Goal: Information Seeking & Learning: Learn about a topic

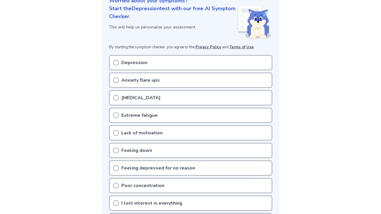
scroll to position [78, 0]
click at [129, 58] on div "Depression" at bounding box center [190, 62] width 163 height 15
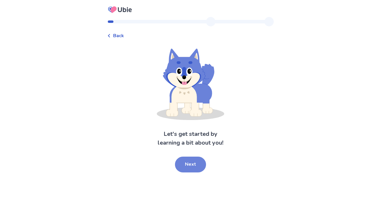
click at [190, 164] on button "Next" at bounding box center [190, 165] width 31 height 16
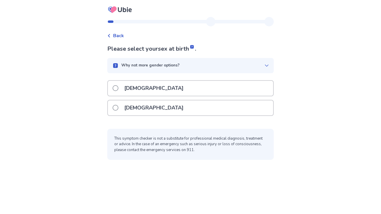
click at [156, 87] on div "Male" at bounding box center [190, 88] width 165 height 15
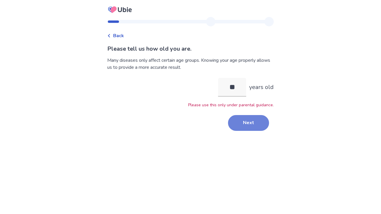
type input "*"
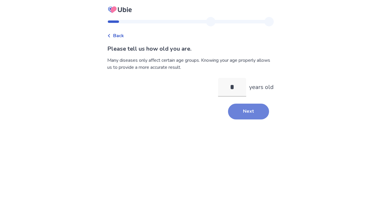
type input "**"
click at [241, 104] on button "Next" at bounding box center [248, 112] width 41 height 16
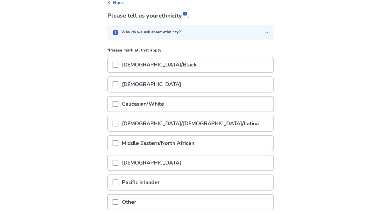
scroll to position [34, 0]
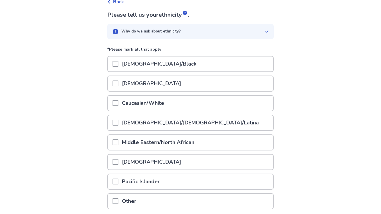
click at [204, 127] on div "Hispanic/Latino/Latina" at bounding box center [190, 122] width 165 height 15
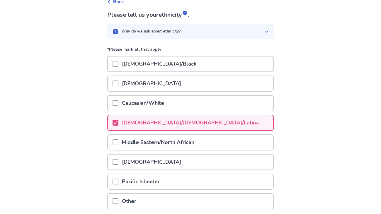
scroll to position [81, 0]
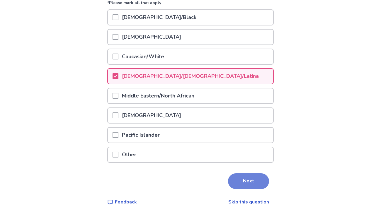
click at [241, 182] on button "Next" at bounding box center [248, 181] width 41 height 16
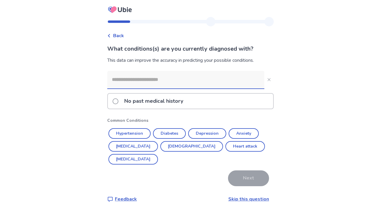
click at [172, 105] on p "No past medical history" at bounding box center [154, 101] width 66 height 15
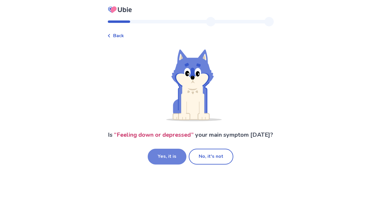
click at [172, 160] on button "Yes, it is" at bounding box center [167, 157] width 39 height 16
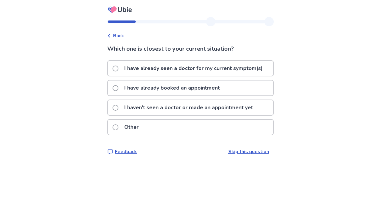
click at [158, 69] on p "I have already seen a doctor for my current symptom(s)" at bounding box center [193, 68] width 145 height 15
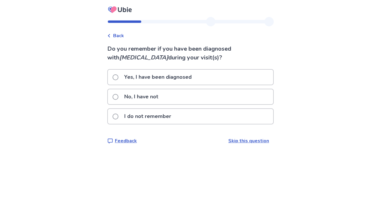
click at [165, 77] on p "Yes, I have been diagnosed" at bounding box center [158, 77] width 74 height 15
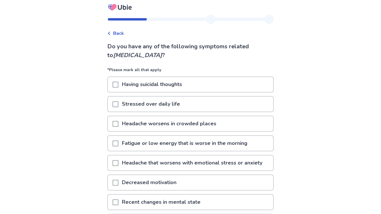
scroll to position [4, 0]
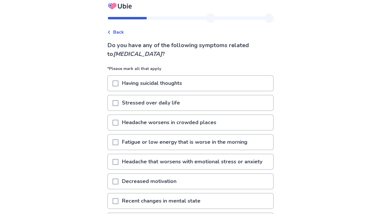
click at [167, 83] on p "Having suicidal thoughts" at bounding box center [151, 83] width 67 height 15
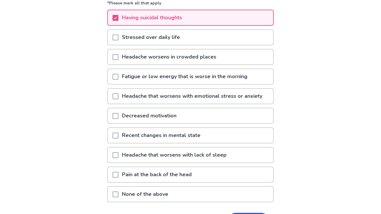
scroll to position [69, 0]
click at [176, 155] on p "Headache that worsens with lack of sleep" at bounding box center [174, 154] width 112 height 15
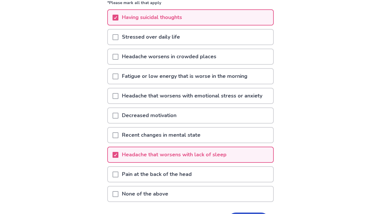
click at [162, 194] on p "None of the above" at bounding box center [144, 193] width 53 height 15
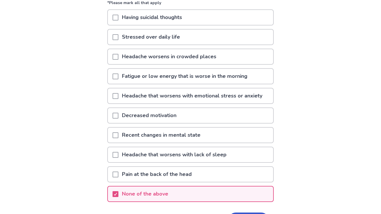
click at [144, 155] on p "Headache that worsens with lack of sleep" at bounding box center [174, 154] width 112 height 15
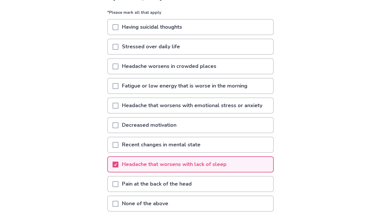
scroll to position [57, 0]
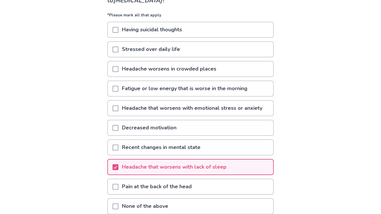
click at [149, 146] on p "Recent changes in mental state" at bounding box center [160, 147] width 85 height 15
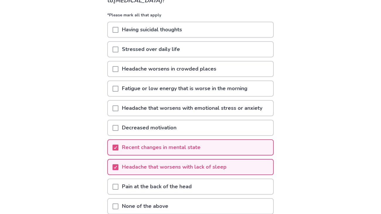
click at [146, 34] on p "Having suicidal thoughts" at bounding box center [151, 29] width 67 height 15
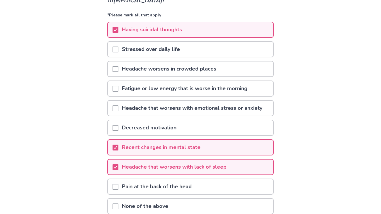
scroll to position [109, 0]
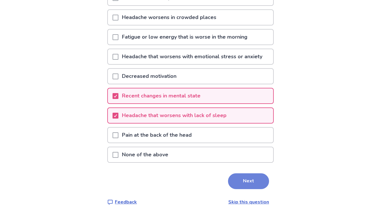
click at [238, 183] on button "Next" at bounding box center [248, 181] width 41 height 16
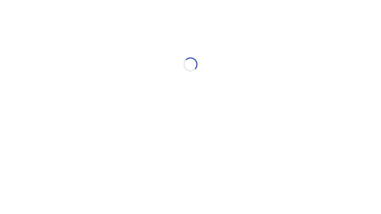
scroll to position [0, 0]
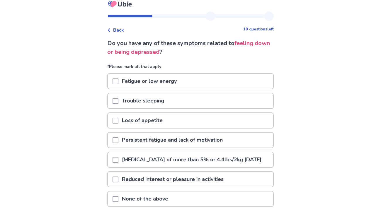
scroll to position [9, 0]
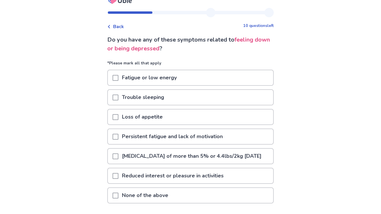
click at [161, 102] on p "Trouble sleeping" at bounding box center [142, 97] width 49 height 15
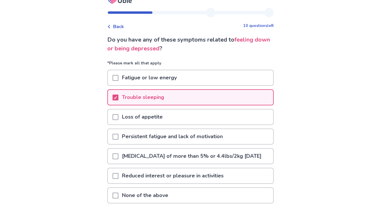
click at [169, 107] on div "Trouble sleeping" at bounding box center [190, 99] width 166 height 20
click at [173, 116] on div "Loss of appetite" at bounding box center [190, 116] width 165 height 15
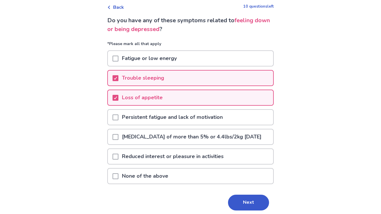
scroll to position [34, 0]
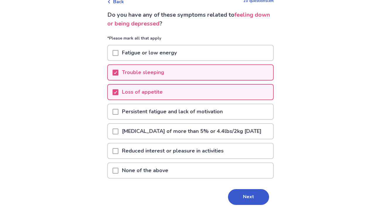
click at [171, 158] on p "Reduced interest or pleasure in activities" at bounding box center [172, 150] width 109 height 15
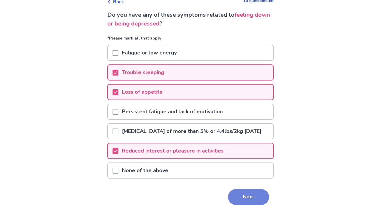
click at [234, 199] on button "Next" at bounding box center [248, 197] width 41 height 16
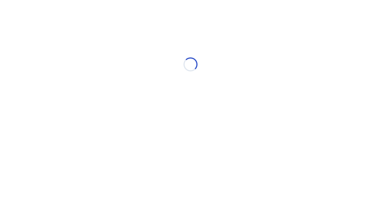
scroll to position [0, 0]
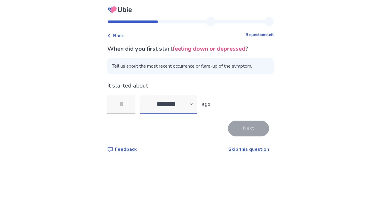
click at [162, 112] on select "******* ****** ******* ******** *******" at bounding box center [168, 104] width 57 height 19
click at [143, 95] on select "******* ****** ******* ******** *******" at bounding box center [168, 104] width 57 height 19
click at [176, 100] on select "******* ****** ******* ******** *******" at bounding box center [168, 104] width 57 height 19
select select "*"
click at [143, 95] on select "******* ****** ******* ******** *******" at bounding box center [168, 104] width 57 height 19
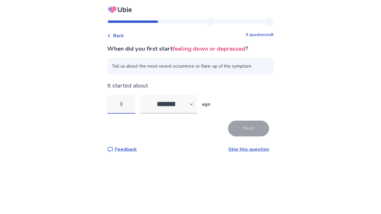
click at [133, 109] on input "tel" at bounding box center [121, 104] width 28 height 19
type input "*"
click at [243, 124] on button "Next" at bounding box center [248, 129] width 41 height 16
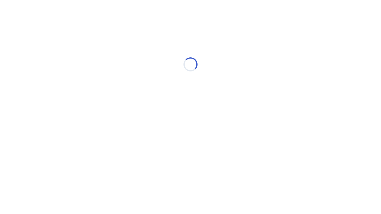
select select "*"
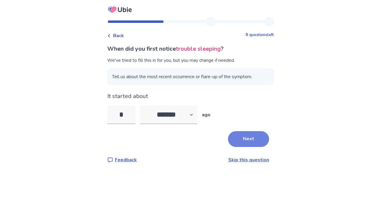
click at [251, 139] on button "Next" at bounding box center [248, 139] width 41 height 16
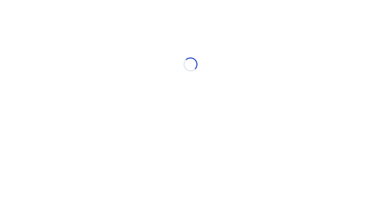
select select "*"
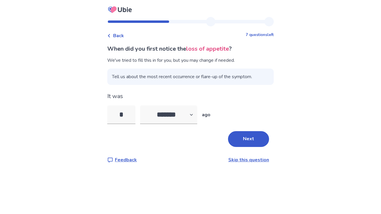
click at [251, 139] on button "Next" at bounding box center [248, 139] width 41 height 16
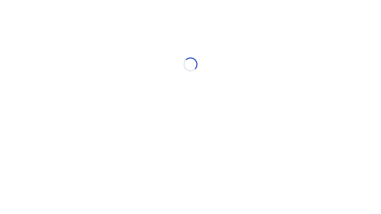
select select "*"
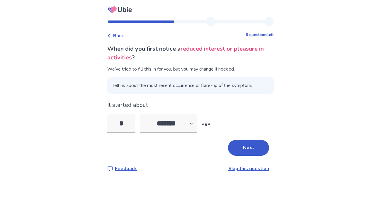
click at [251, 139] on div "When did you first notice a reduced interest or pleasure in activities ? We've …" at bounding box center [190, 108] width 166 height 128
click at [250, 143] on button "Next" at bounding box center [248, 148] width 41 height 16
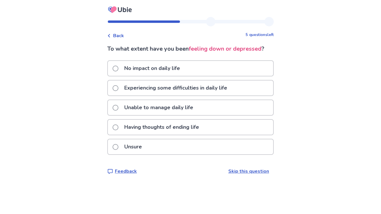
click at [180, 129] on p "Having thoughts of ending life" at bounding box center [162, 127] width 82 height 15
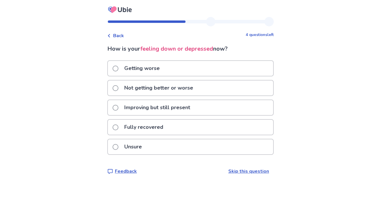
click at [143, 72] on p "Getting worse" at bounding box center [142, 68] width 42 height 15
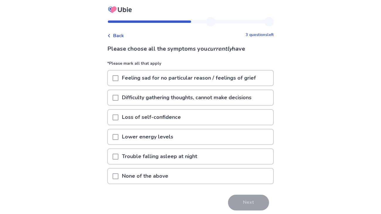
click at [155, 121] on p "Loss of self-confidence" at bounding box center [151, 117] width 66 height 15
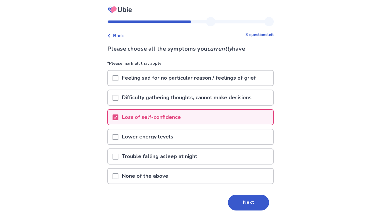
click at [156, 158] on p "Trouble falling asleep at night" at bounding box center [159, 156] width 82 height 15
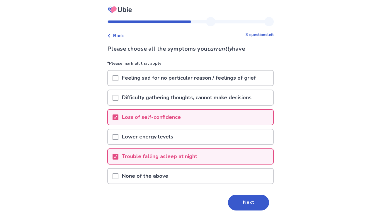
click at [202, 103] on p "Difficulty gathering thoughts, cannot make decisions" at bounding box center [186, 97] width 136 height 15
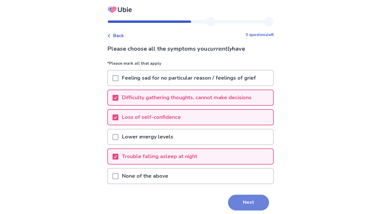
click at [237, 202] on button "Next" at bounding box center [248, 203] width 41 height 16
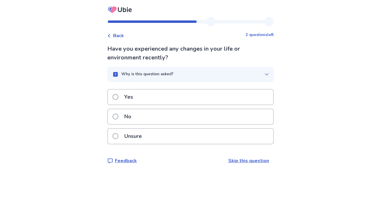
click at [147, 119] on div "No" at bounding box center [190, 116] width 165 height 15
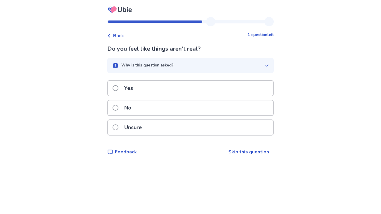
click at [150, 129] on div "Unsure" at bounding box center [190, 127] width 165 height 15
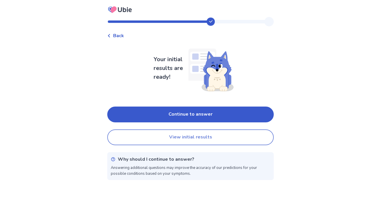
click at [176, 137] on button "View initial results" at bounding box center [190, 137] width 166 height 16
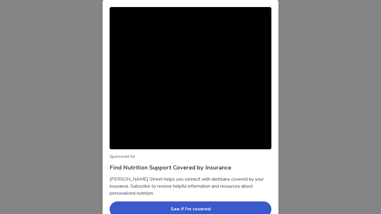
click at [376, 132] on div "Sponsored Ad Find Nutrition Support Covered by Insurance Berry Street helps you…" at bounding box center [190, 107] width 381 height 214
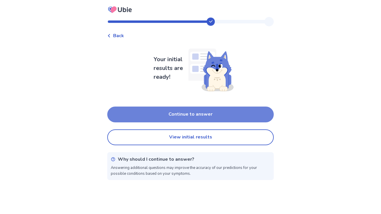
click at [181, 118] on button "Continue to answer" at bounding box center [190, 115] width 166 height 16
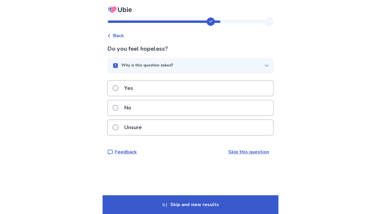
click at [166, 89] on div "Yes" at bounding box center [190, 88] width 165 height 15
click at [161, 87] on div "Yes" at bounding box center [190, 88] width 165 height 15
click at [155, 124] on div "Unsure" at bounding box center [190, 127] width 165 height 15
click at [160, 96] on div "Yes" at bounding box center [190, 88] width 166 height 16
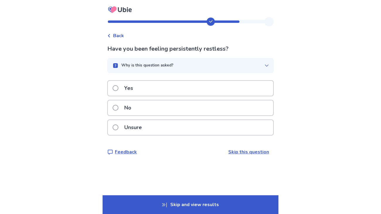
click at [150, 77] on div "Have you been feeling persistently restless? Why is this question asked? Our AI…" at bounding box center [190, 99] width 166 height 111
click at [155, 83] on div "Yes" at bounding box center [190, 88] width 165 height 15
click at [161, 126] on div "Unsure" at bounding box center [190, 127] width 165 height 15
click at [153, 88] on div "Yes" at bounding box center [190, 88] width 165 height 15
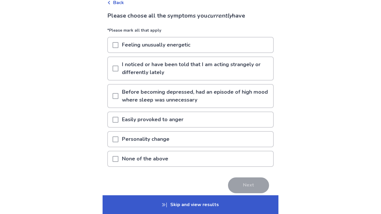
scroll to position [34, 0]
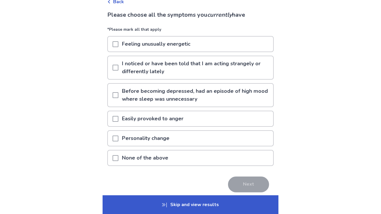
click at [173, 145] on p "Personality change" at bounding box center [145, 138] width 54 height 15
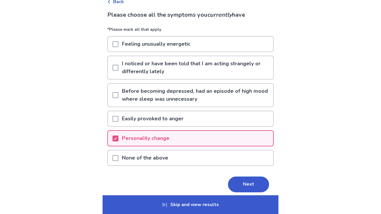
click at [175, 137] on div "Personality change" at bounding box center [190, 138] width 165 height 15
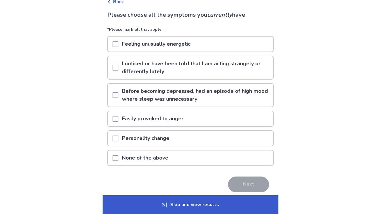
click at [181, 156] on div "None of the above" at bounding box center [190, 157] width 165 height 15
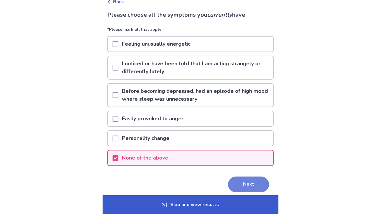
click at [232, 186] on button "Next" at bounding box center [248, 185] width 41 height 16
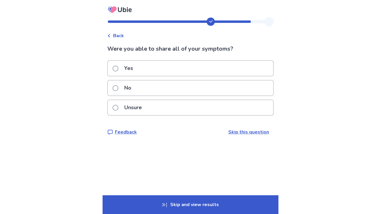
click at [193, 88] on div "No" at bounding box center [190, 88] width 165 height 15
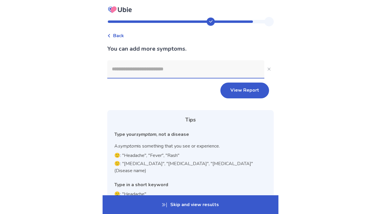
click at [175, 71] on input at bounding box center [185, 69] width 157 height 18
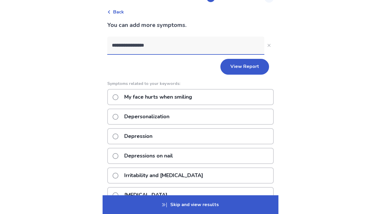
scroll to position [38, 0]
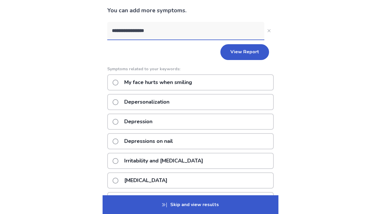
type input "**********"
click at [160, 126] on div "Depression" at bounding box center [190, 122] width 166 height 16
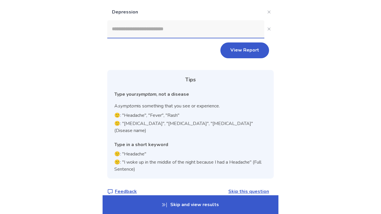
scroll to position [58, 0]
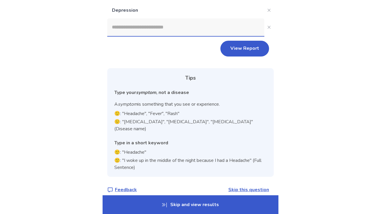
click at [128, 28] on input at bounding box center [185, 27] width 157 height 18
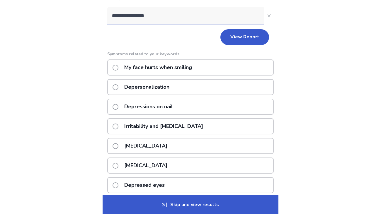
scroll to position [69, 0]
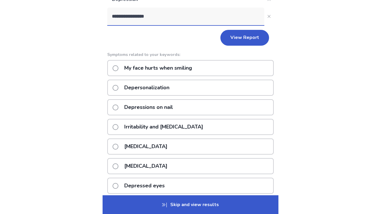
drag, startPoint x: 164, startPoint y: 21, endPoint x: 118, endPoint y: 21, distance: 45.7
click at [118, 21] on input "**********" at bounding box center [185, 17] width 157 height 18
type input "*"
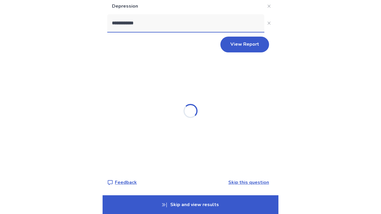
scroll to position [62, 0]
type input "**********"
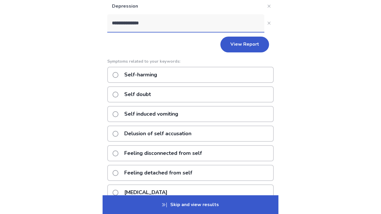
scroll to position [69, 0]
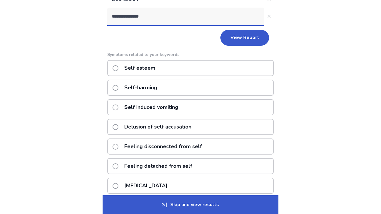
click at [143, 69] on p "Self esteem" at bounding box center [140, 68] width 38 height 15
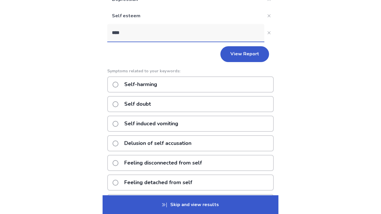
type input "****"
click at [168, 90] on div "Self-harming" at bounding box center [190, 84] width 166 height 16
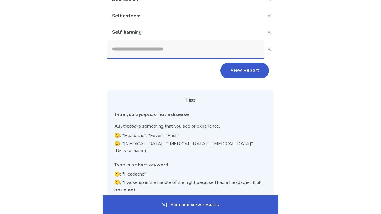
click at [144, 41] on input at bounding box center [185, 49] width 157 height 18
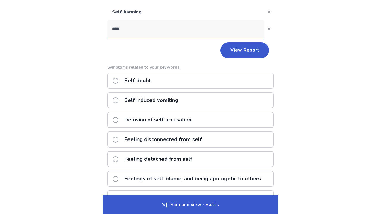
scroll to position [90, 0]
type input "****"
click at [163, 78] on div "Self doubt" at bounding box center [190, 80] width 166 height 16
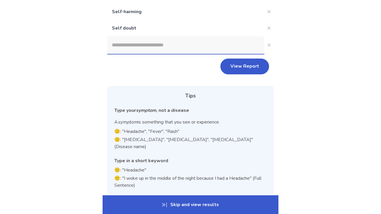
click at [130, 39] on input at bounding box center [185, 45] width 157 height 18
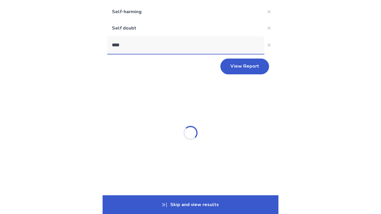
type input "*****"
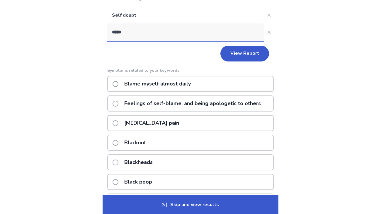
scroll to position [103, 0]
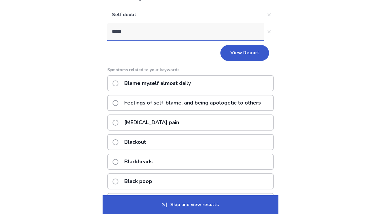
click at [168, 82] on p "Blame myself almost daily" at bounding box center [157, 83] width 73 height 15
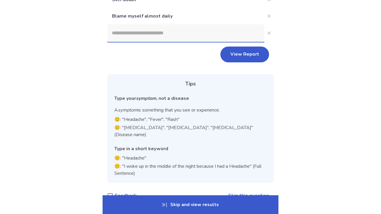
scroll to position [117, 0]
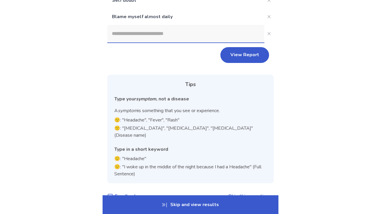
click at [235, 58] on button "View Report" at bounding box center [244, 55] width 49 height 16
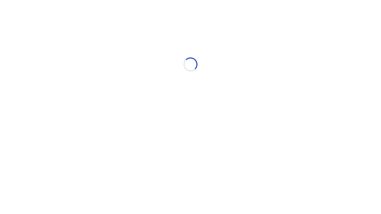
click at [235, 58] on div "Loading..." at bounding box center [190, 64] width 166 height 117
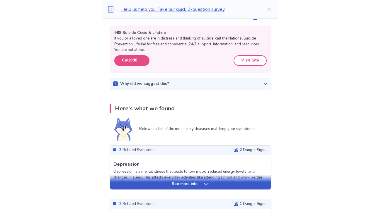
scroll to position [93, 0]
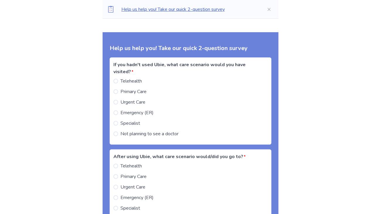
scroll to position [887, 0]
